Goal: Information Seeking & Learning: Learn about a topic

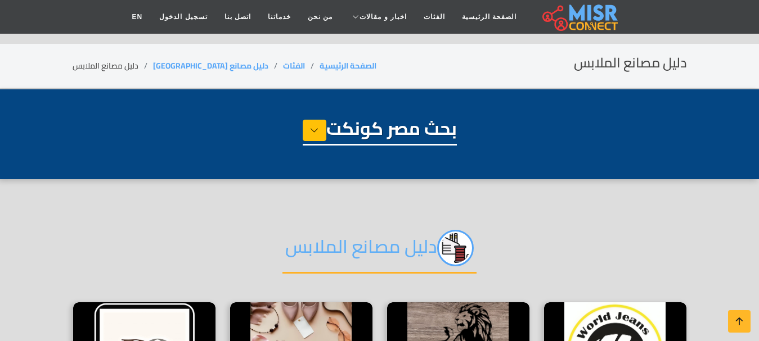
select select "**********"
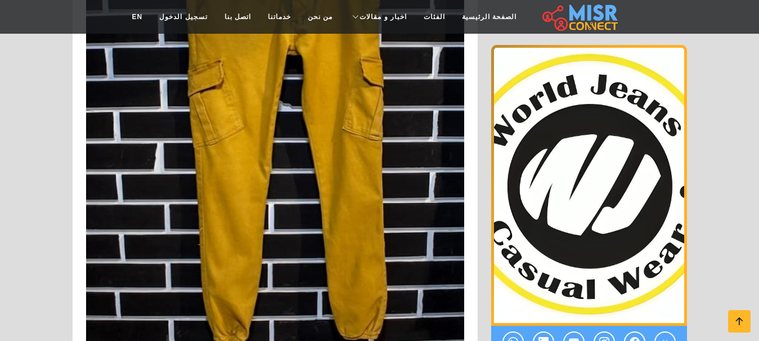
scroll to position [3150, 0]
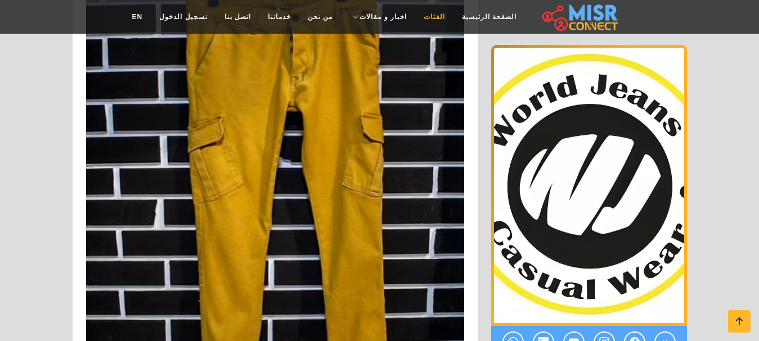
click at [435, 20] on link "الفئات" at bounding box center [434, 16] width 38 height 21
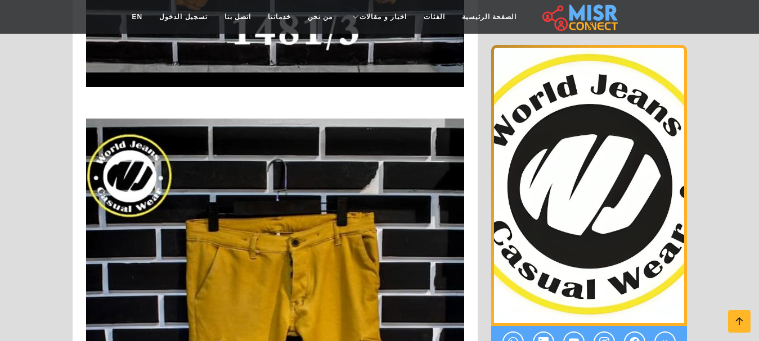
scroll to position [2700, 0]
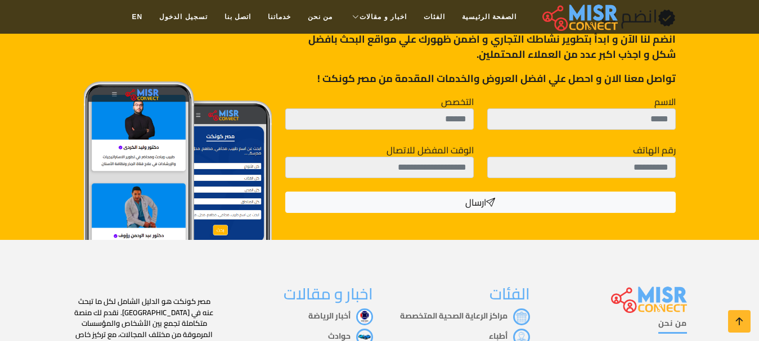
scroll to position [3431, 0]
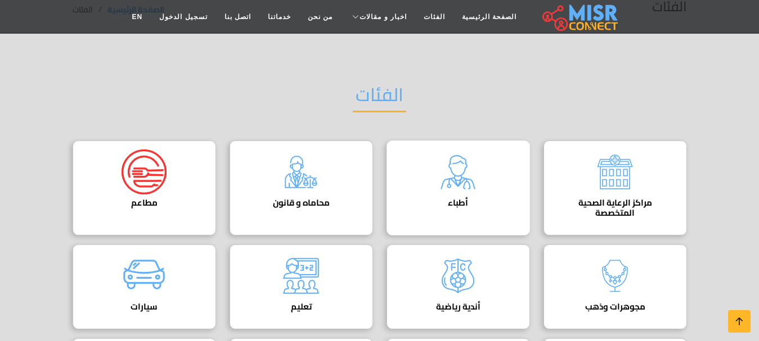
scroll to position [113, 0]
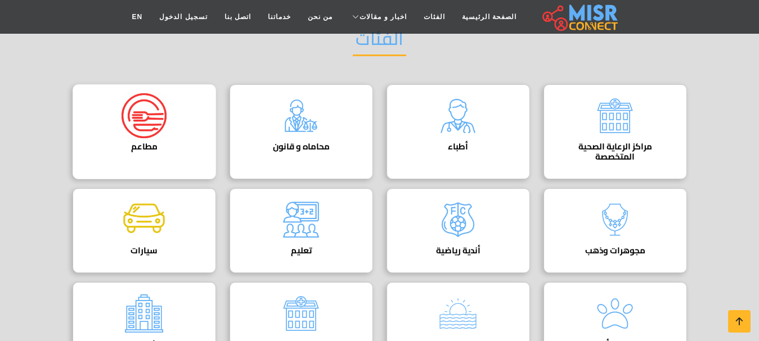
click at [182, 128] on div "مطاعم دليل مطاعم مصر" at bounding box center [144, 131] width 143 height 95
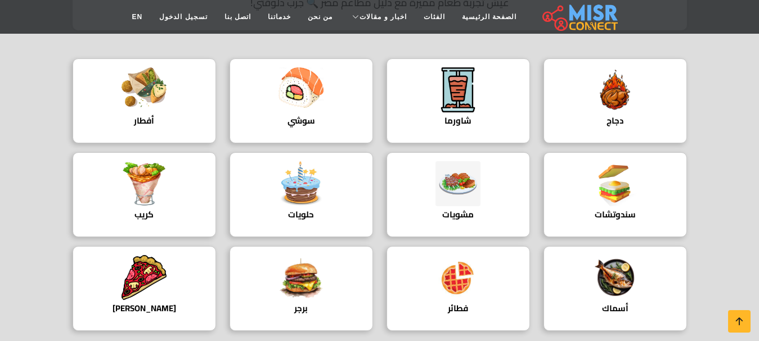
scroll to position [450, 0]
